Goal: Navigation & Orientation: Find specific page/section

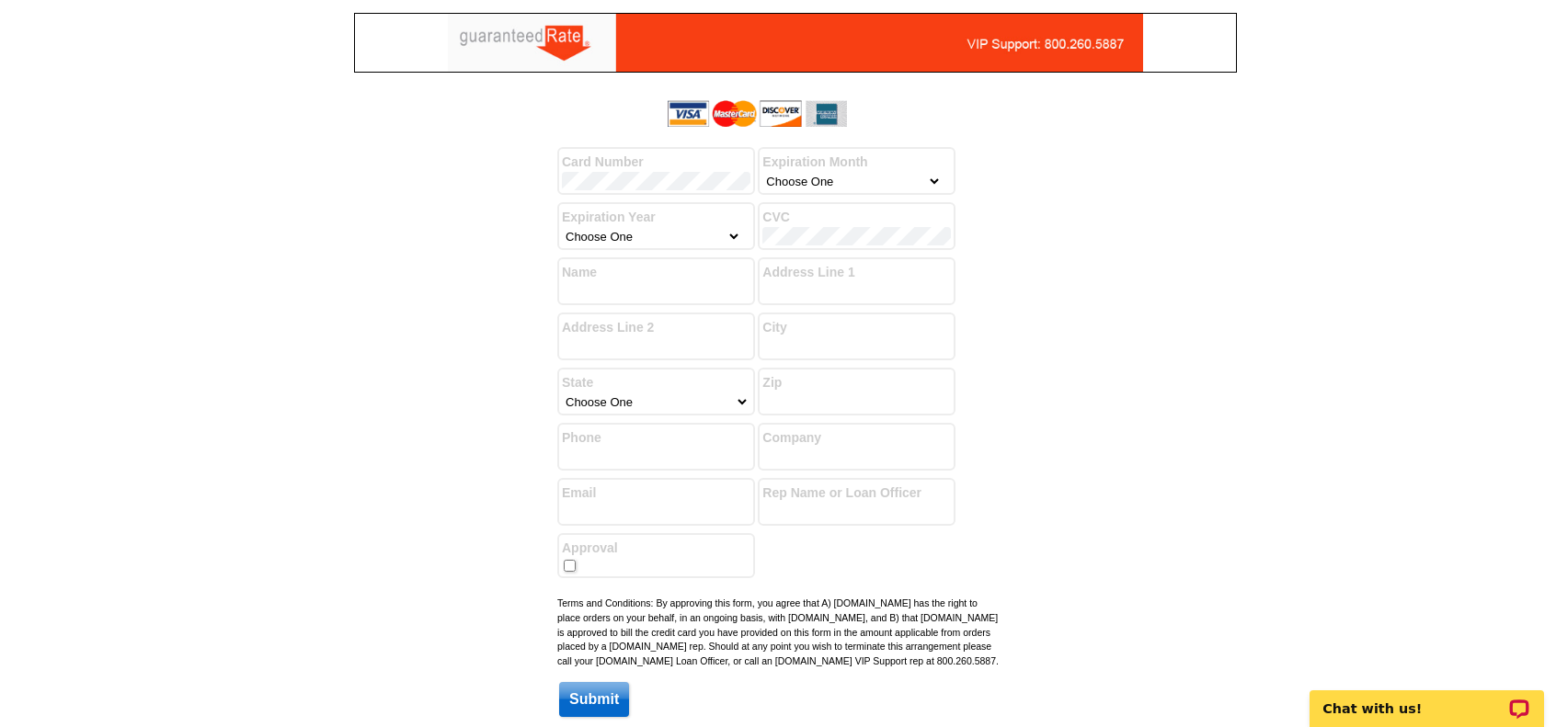
click at [822, 65] on div at bounding box center [795, 43] width 883 height 60
